Goal: Task Accomplishment & Management: Use online tool/utility

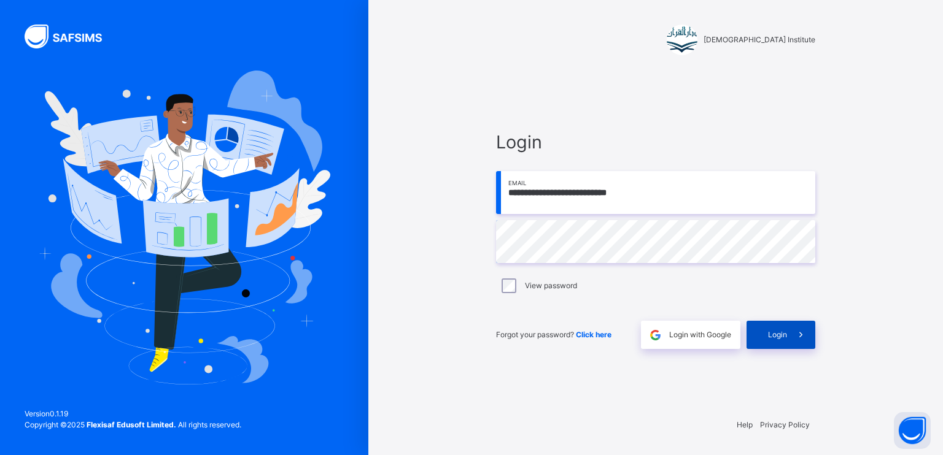
click at [773, 346] on div "Login" at bounding box center [780, 335] width 69 height 28
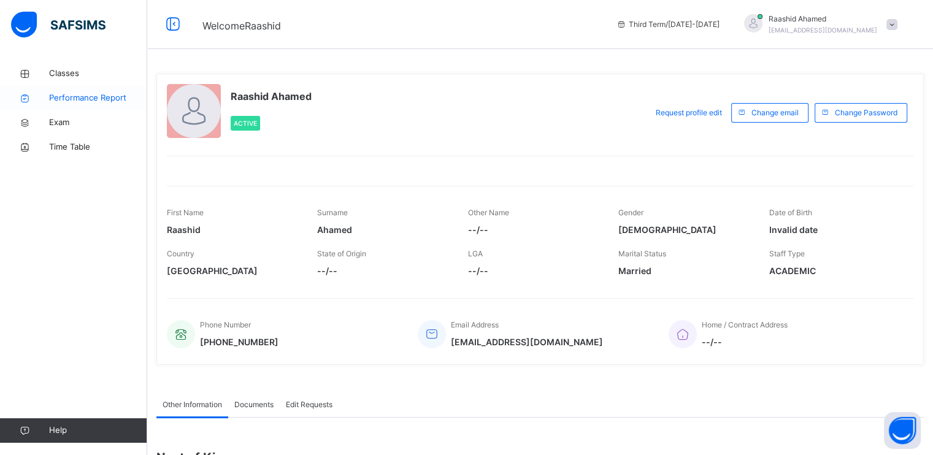
click at [103, 97] on span "Performance Report" at bounding box center [98, 98] width 98 height 12
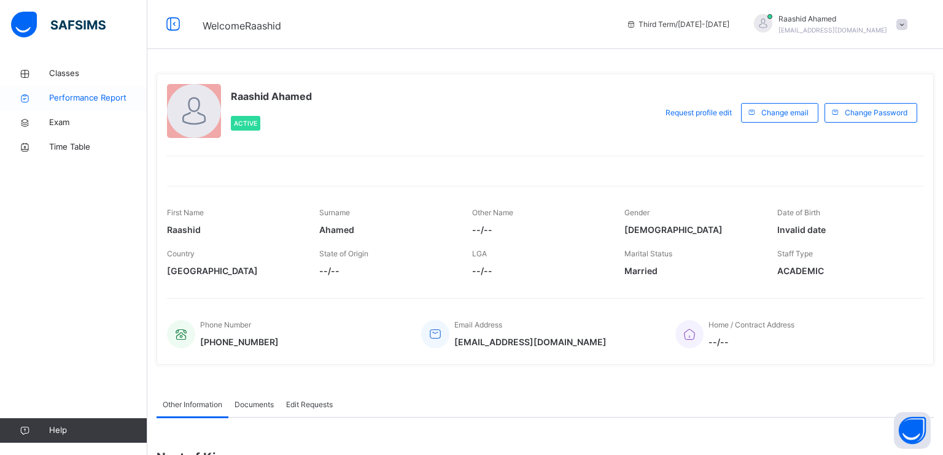
select select "****"
select select "*"
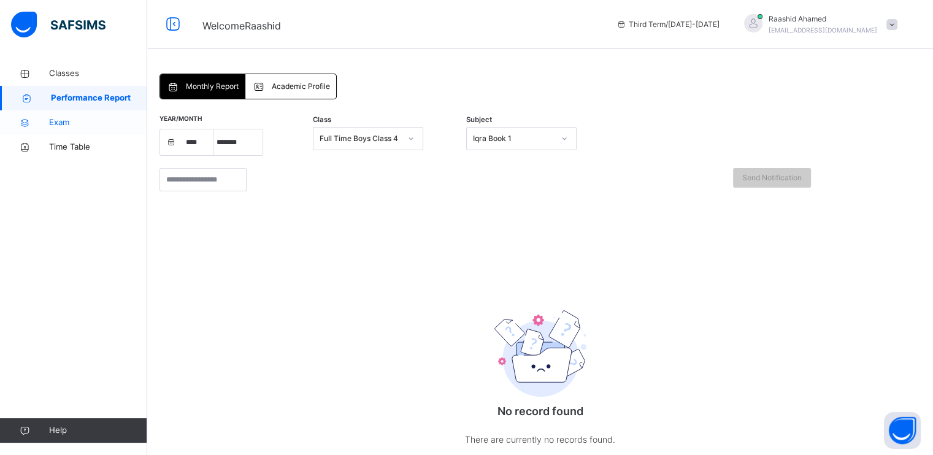
click at [80, 122] on span "Exam" at bounding box center [98, 123] width 98 height 12
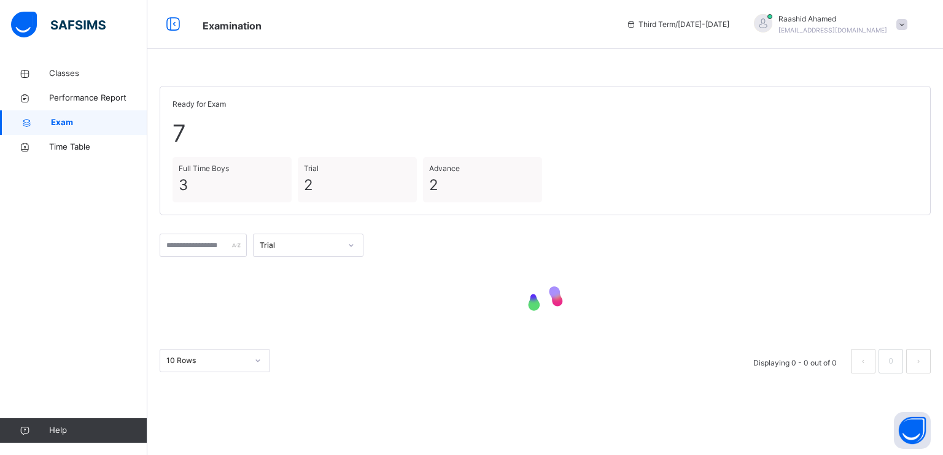
click at [229, 196] on span "3" at bounding box center [232, 185] width 107 height 22
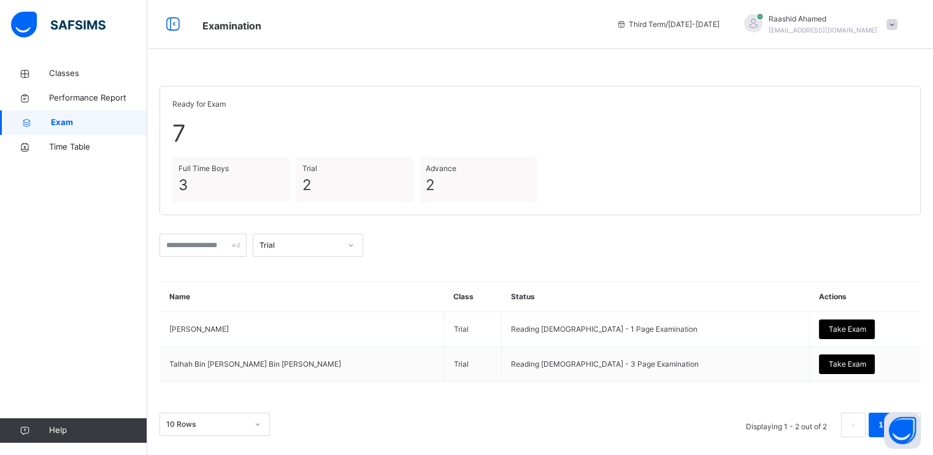
click at [341, 241] on div "Trial" at bounding box center [300, 245] width 81 height 11
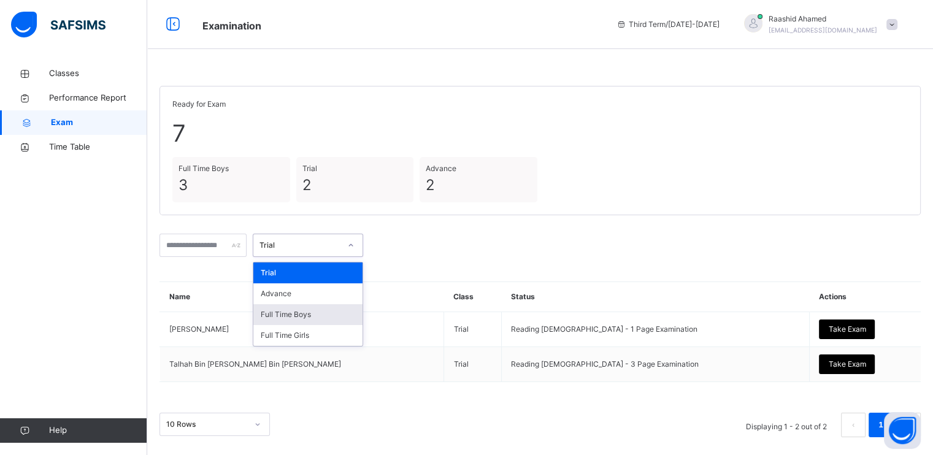
click at [341, 310] on div "Full Time Boys" at bounding box center [307, 314] width 109 height 21
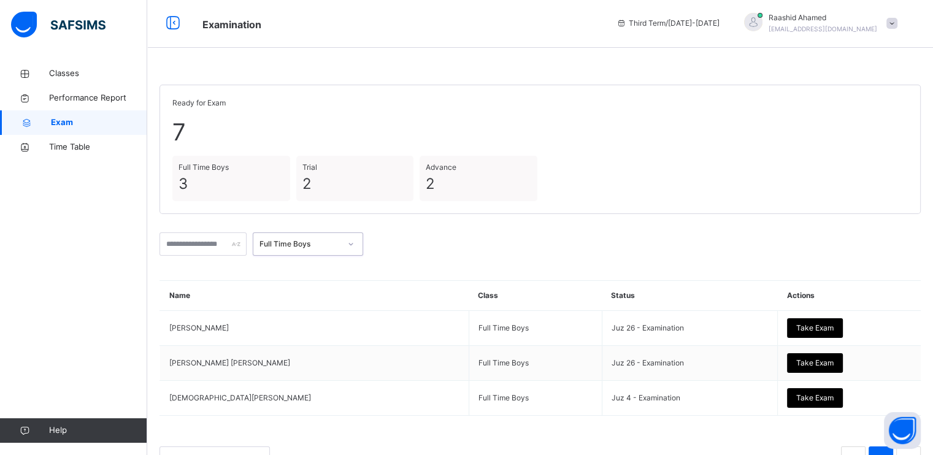
scroll to position [41, 0]
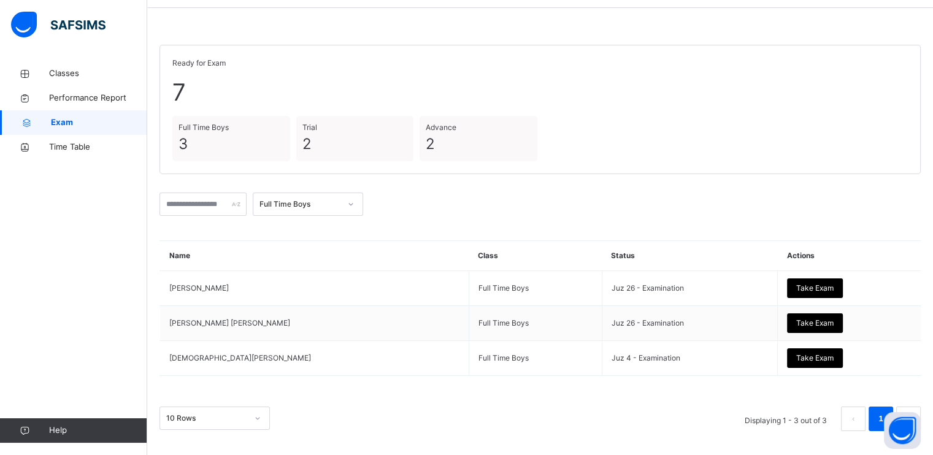
click at [882, 404] on div "Full Time Boys Name Class Status Actions [PERSON_NAME] Full Time Boys Juz 26 - …" at bounding box center [541, 309] width 762 height 245
click at [78, 75] on span "Classes" at bounding box center [98, 73] width 98 height 12
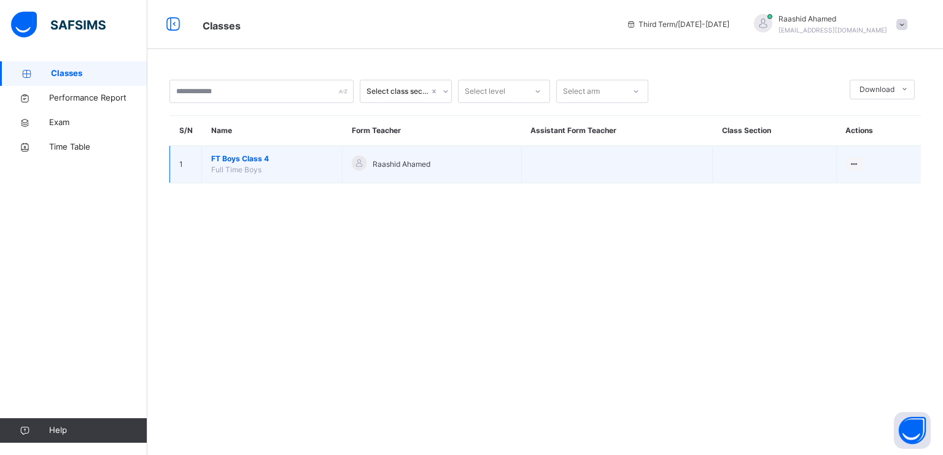
click at [241, 147] on td "FT Boys Class 4 Full Time Boys" at bounding box center [272, 164] width 141 height 37
click at [245, 161] on span "FT Boys Class 4" at bounding box center [271, 158] width 121 height 11
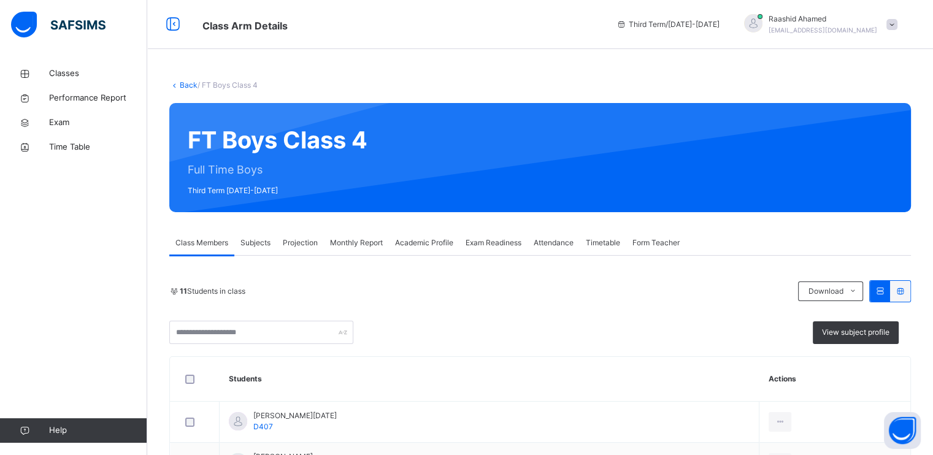
click at [303, 244] on span "Projection" at bounding box center [300, 242] width 35 height 11
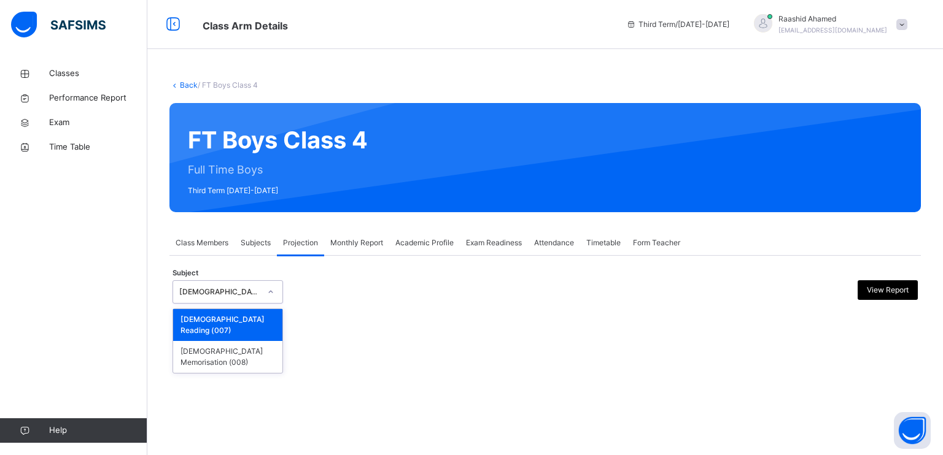
click at [256, 295] on div "[DEMOGRAPHIC_DATA] Reading" at bounding box center [219, 292] width 81 height 11
click at [263, 341] on div "[DEMOGRAPHIC_DATA] Memorisation (008)" at bounding box center [227, 357] width 109 height 32
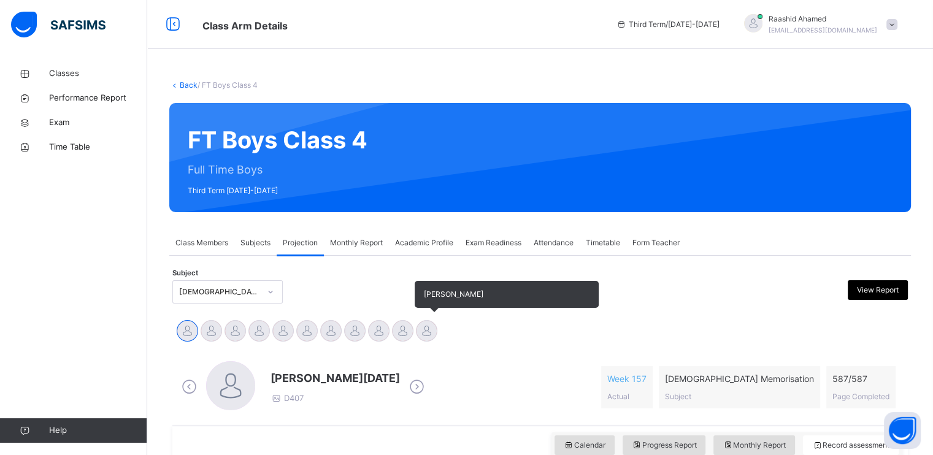
click at [431, 330] on div at bounding box center [426, 330] width 21 height 21
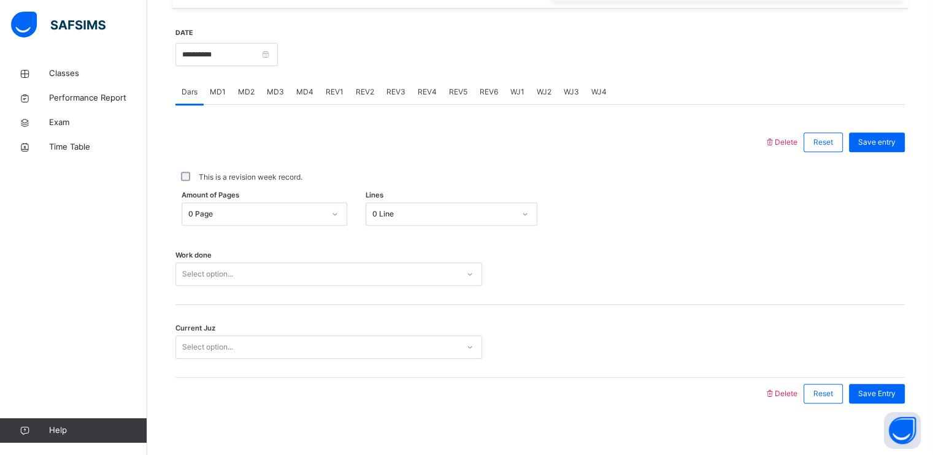
scroll to position [452, 0]
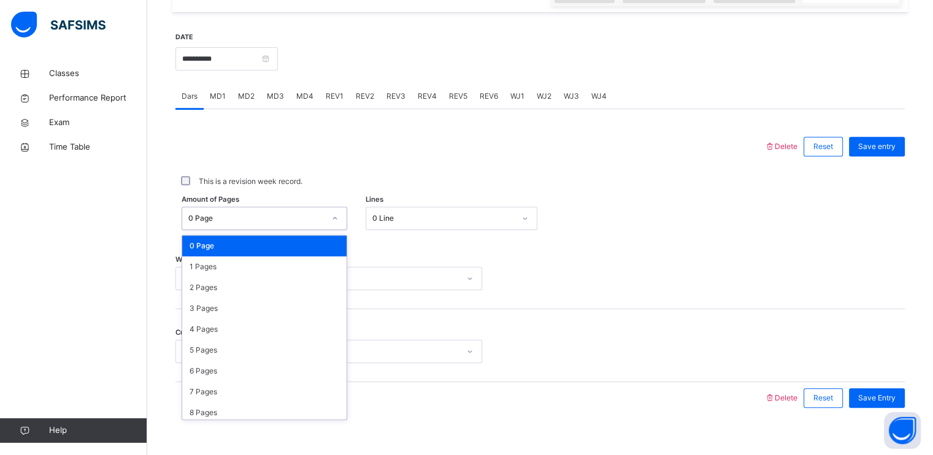
click at [302, 217] on div "0 Page" at bounding box center [256, 218] width 136 height 11
click at [282, 283] on div "2 Pages" at bounding box center [264, 287] width 164 height 21
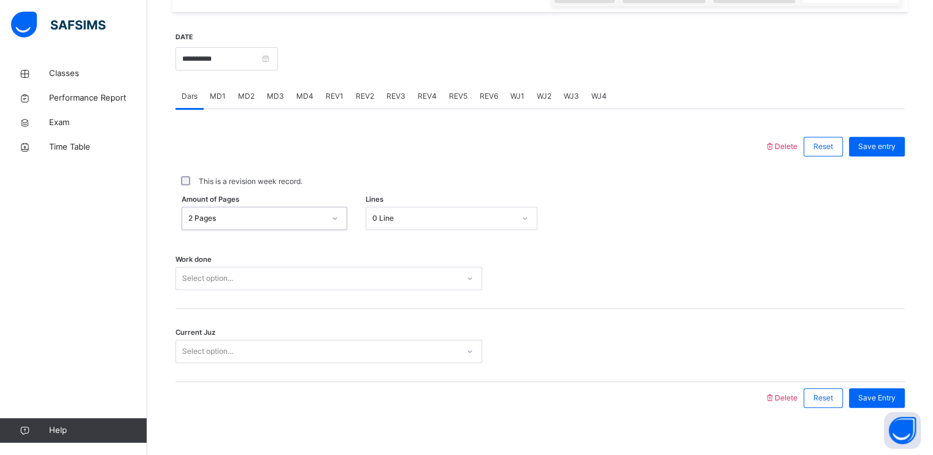
click at [282, 283] on div "Select option..." at bounding box center [328, 278] width 307 height 23
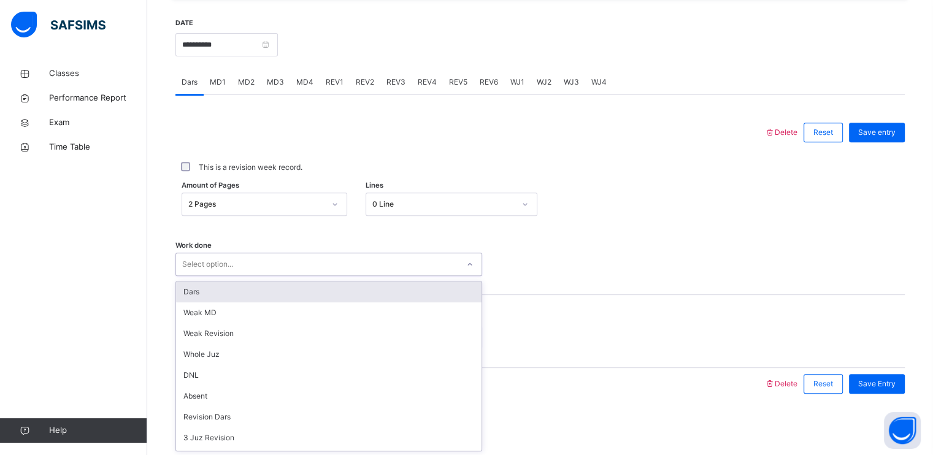
click at [284, 291] on div "Dars" at bounding box center [329, 292] width 306 height 21
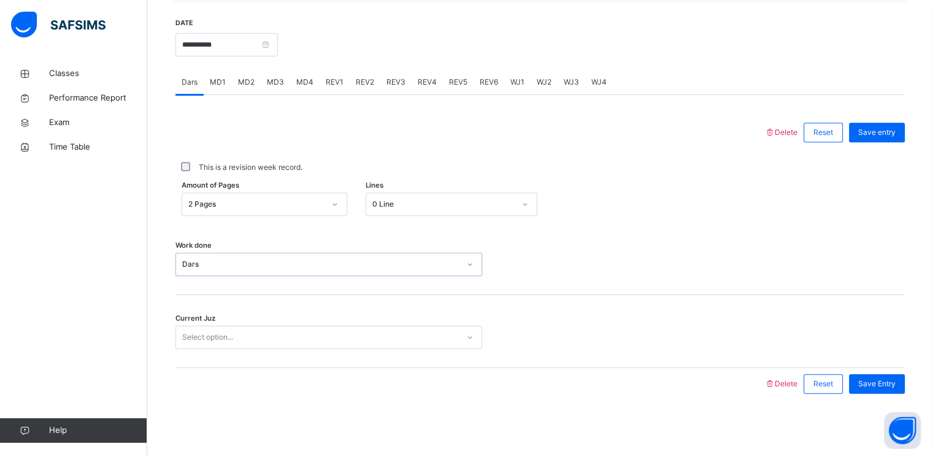
click at [277, 343] on div "Select option..." at bounding box center [317, 337] width 282 height 19
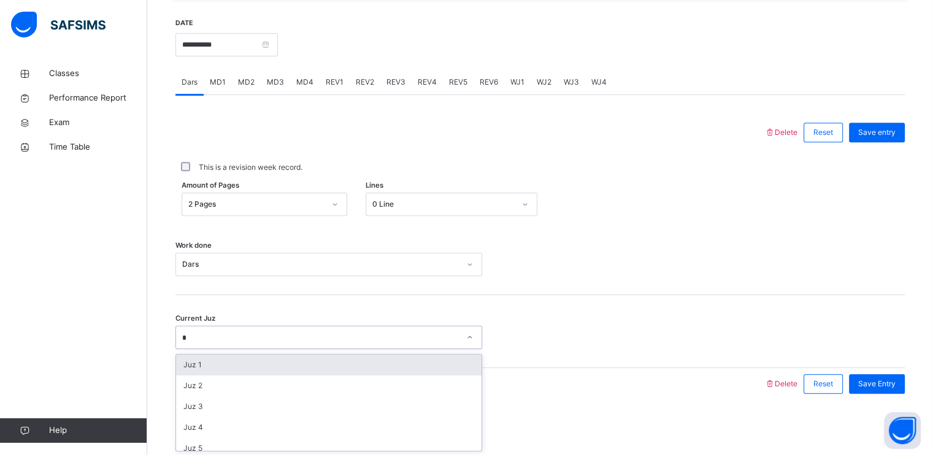
type input "**"
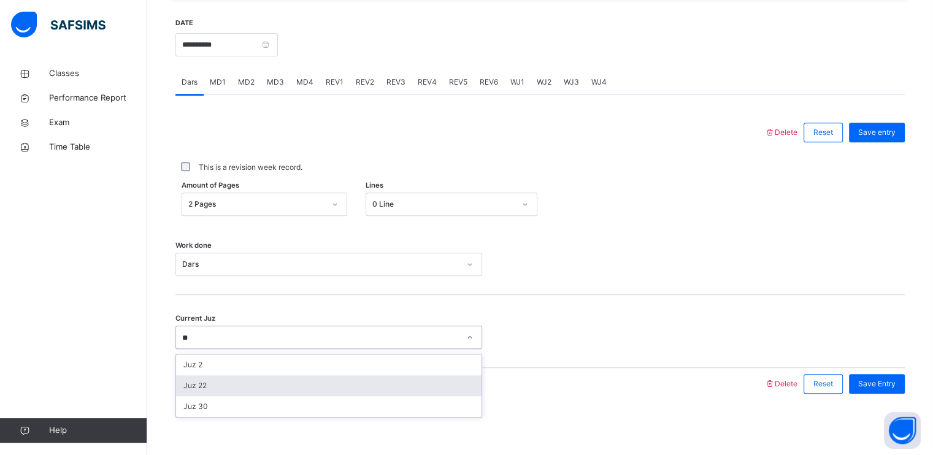
click at [273, 393] on div "Juz 22" at bounding box center [329, 386] width 306 height 21
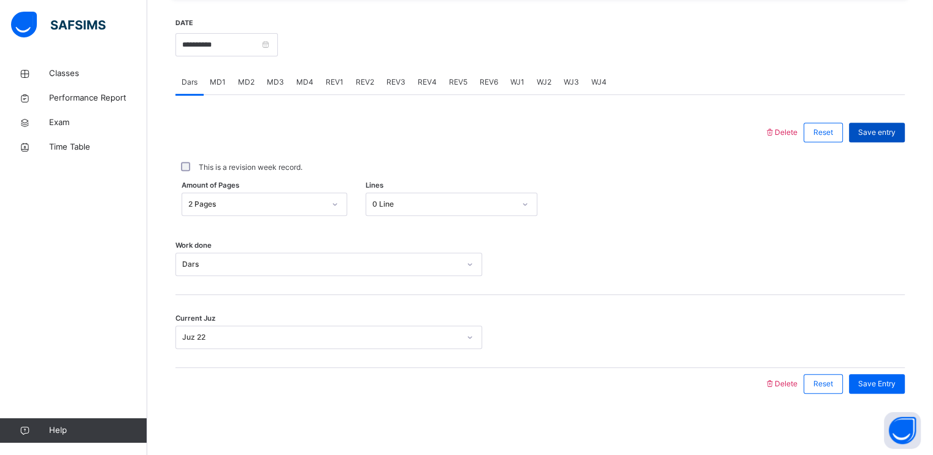
click at [889, 134] on span "Save entry" at bounding box center [876, 132] width 37 height 11
